Goal: Task Accomplishment & Management: Use online tool/utility

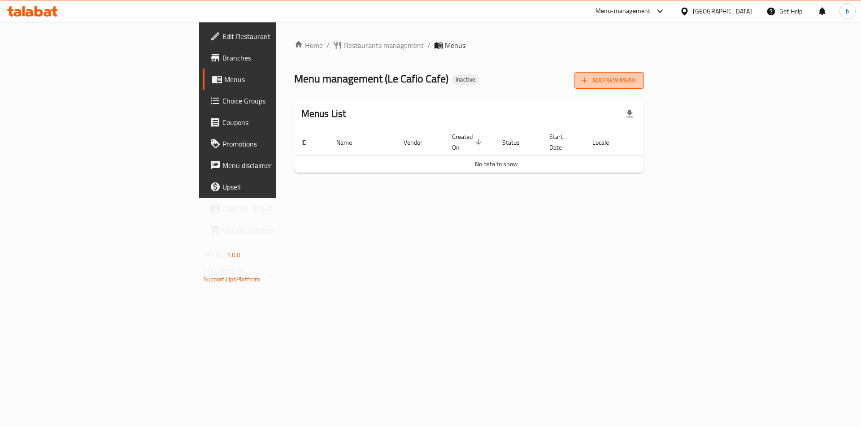
click at [637, 81] on span "Add New Menu" at bounding box center [609, 80] width 55 height 11
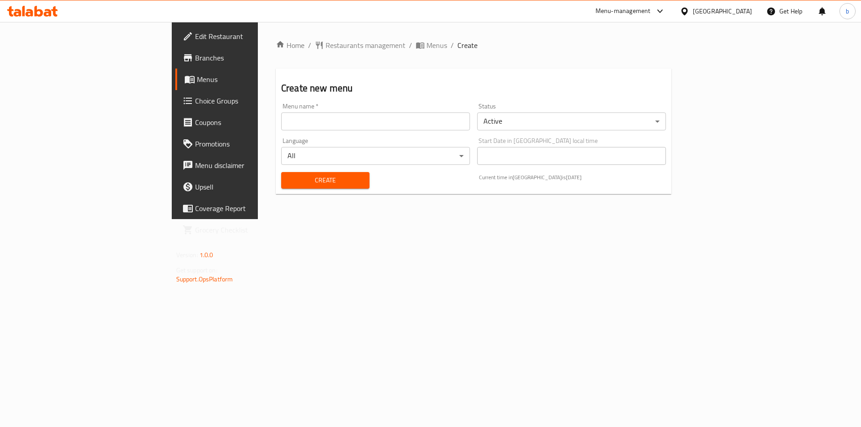
click at [346, 131] on div "Menu name   * Menu name *" at bounding box center [376, 117] width 196 height 35
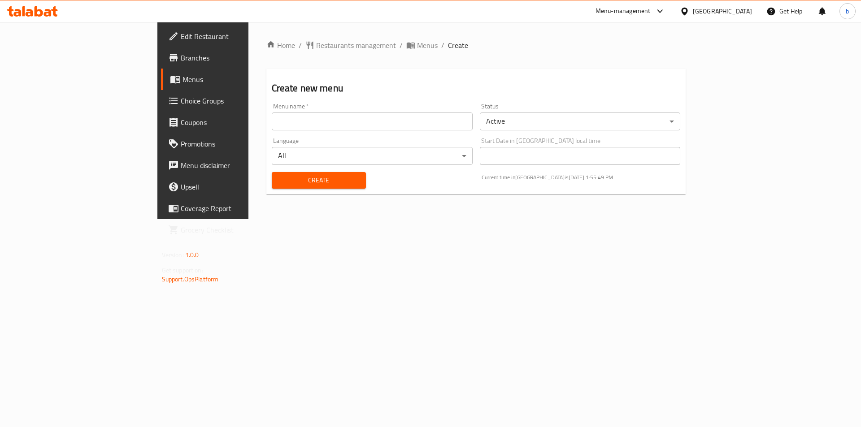
click at [272, 129] on input "text" at bounding box center [372, 122] width 201 height 18
type input "[DATE]"
click at [279, 181] on span "Create" at bounding box center [319, 180] width 80 height 11
click at [161, 87] on link "Menus" at bounding box center [231, 80] width 140 height 22
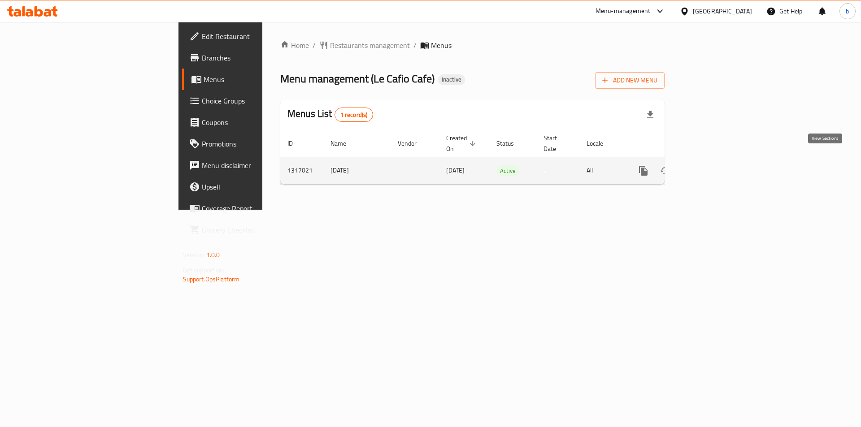
click at [713, 165] on icon "enhanced table" at bounding box center [708, 170] width 11 height 11
